Goal: Transaction & Acquisition: Purchase product/service

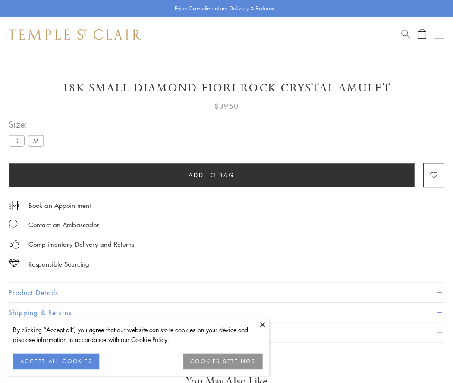
scroll to position [51, 0]
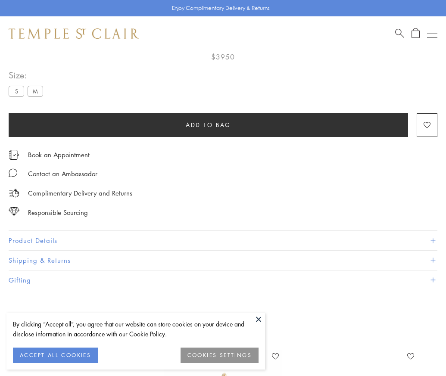
click at [208, 121] on span "Add to bag" at bounding box center [208, 124] width 45 height 9
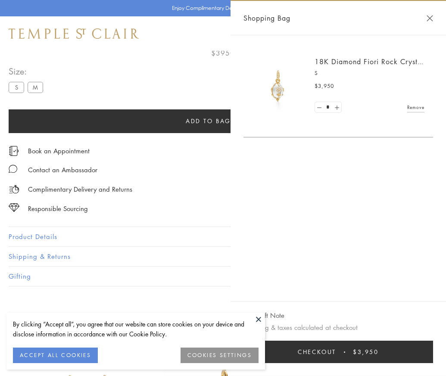
click at [419, 359] on button "Checkout $3,950" at bounding box center [339, 352] width 190 height 22
